Goal: Task Accomplishment & Management: Use online tool/utility

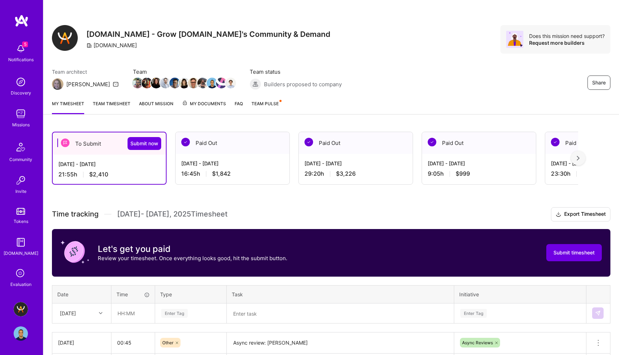
scroll to position [120, 0]
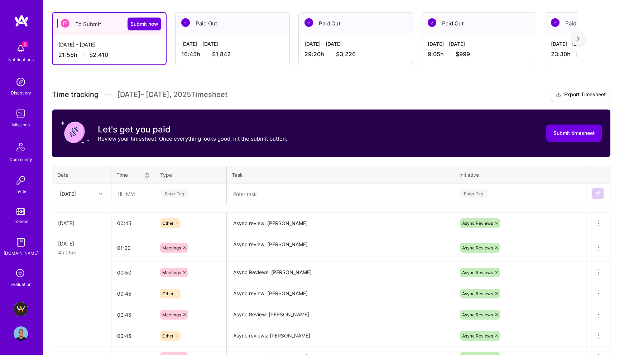
click at [254, 190] on textarea at bounding box center [340, 194] width 226 height 19
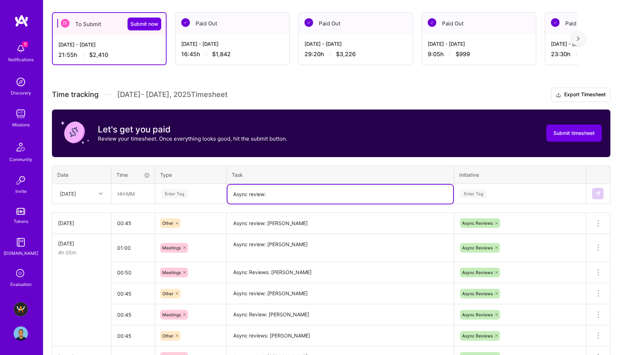
paste textarea "[PERSON_NAME]"
type textarea "Async review: [PERSON_NAME]"
click at [127, 197] on input "text" at bounding box center [133, 193] width 43 height 19
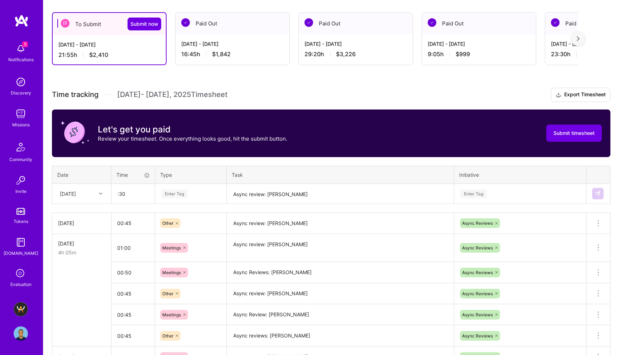
type input "00:30"
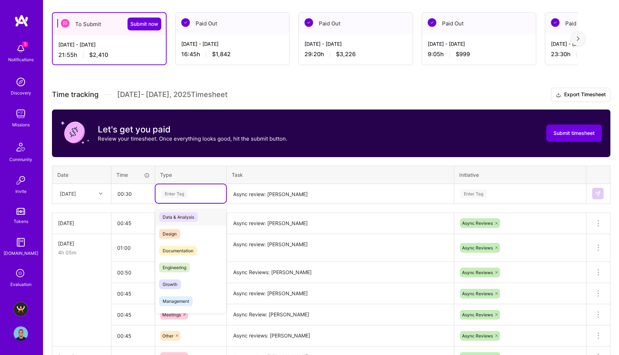
click at [175, 196] on div "Enter Tag" at bounding box center [174, 193] width 27 height 11
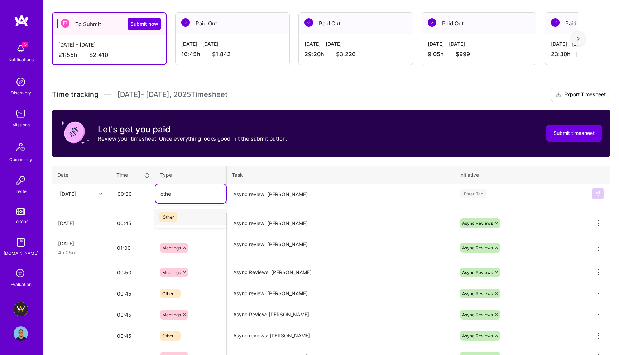
type input "other"
click at [174, 216] on span "Other" at bounding box center [168, 217] width 18 height 10
click at [471, 194] on div "Enter Tag" at bounding box center [473, 193] width 27 height 11
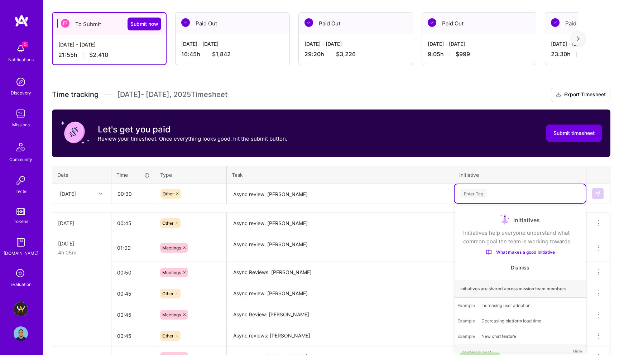
scroll to position [0, 0]
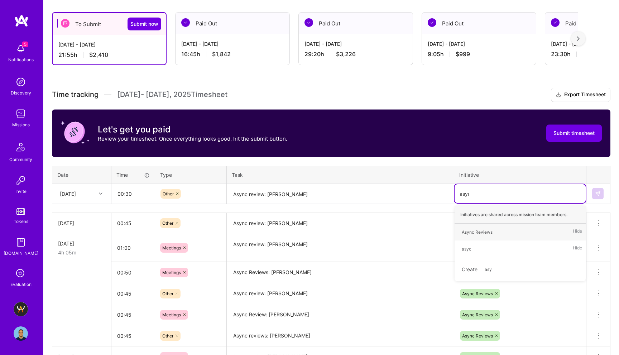
type input "async"
click at [479, 230] on div "Async Reviews" at bounding box center [477, 232] width 31 height 8
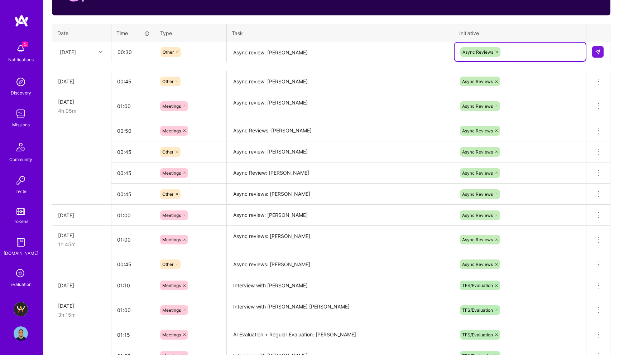
scroll to position [113, 0]
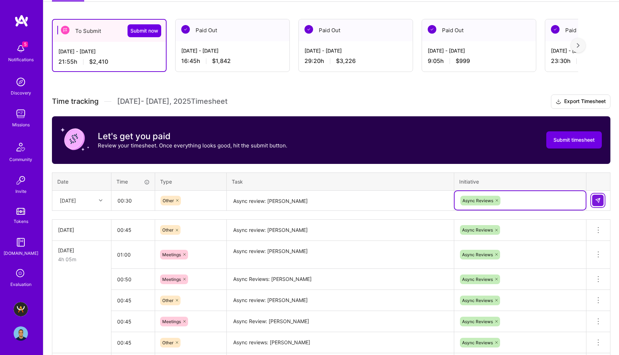
click at [597, 197] on button at bounding box center [597, 200] width 11 height 11
